Goal: Task Accomplishment & Management: Use online tool/utility

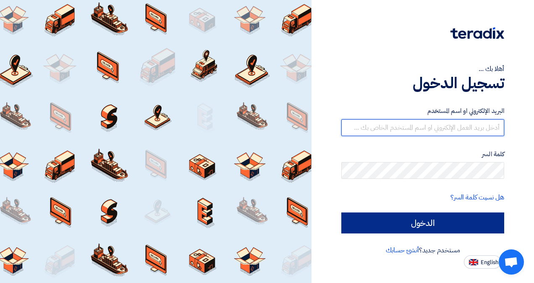
type input "[EMAIL_ADDRESS][DOMAIN_NAME]"
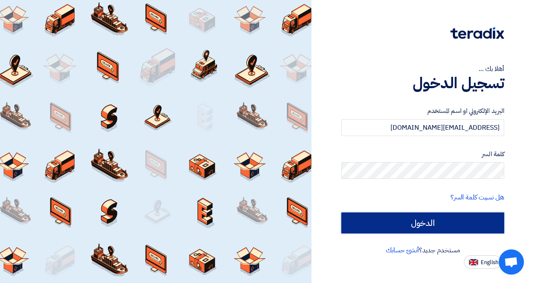
click at [464, 223] on input "الدخول" at bounding box center [422, 223] width 163 height 21
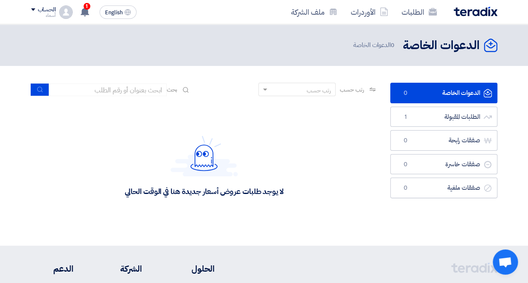
click at [73, 3] on div "الطلبات الأوردرات ملف الشركة English EN 1 تعديل جديد خاص بطلب شراء "RFP-Directo…" at bounding box center [264, 12] width 479 height 24
click at [84, 8] on use at bounding box center [85, 11] width 8 height 9
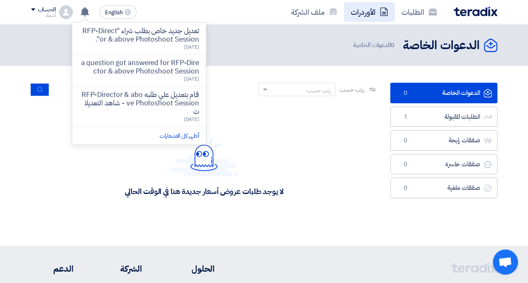
click at [368, 13] on link "الأوردرات" at bounding box center [369, 12] width 51 height 20
